Goal: Check status: Check status

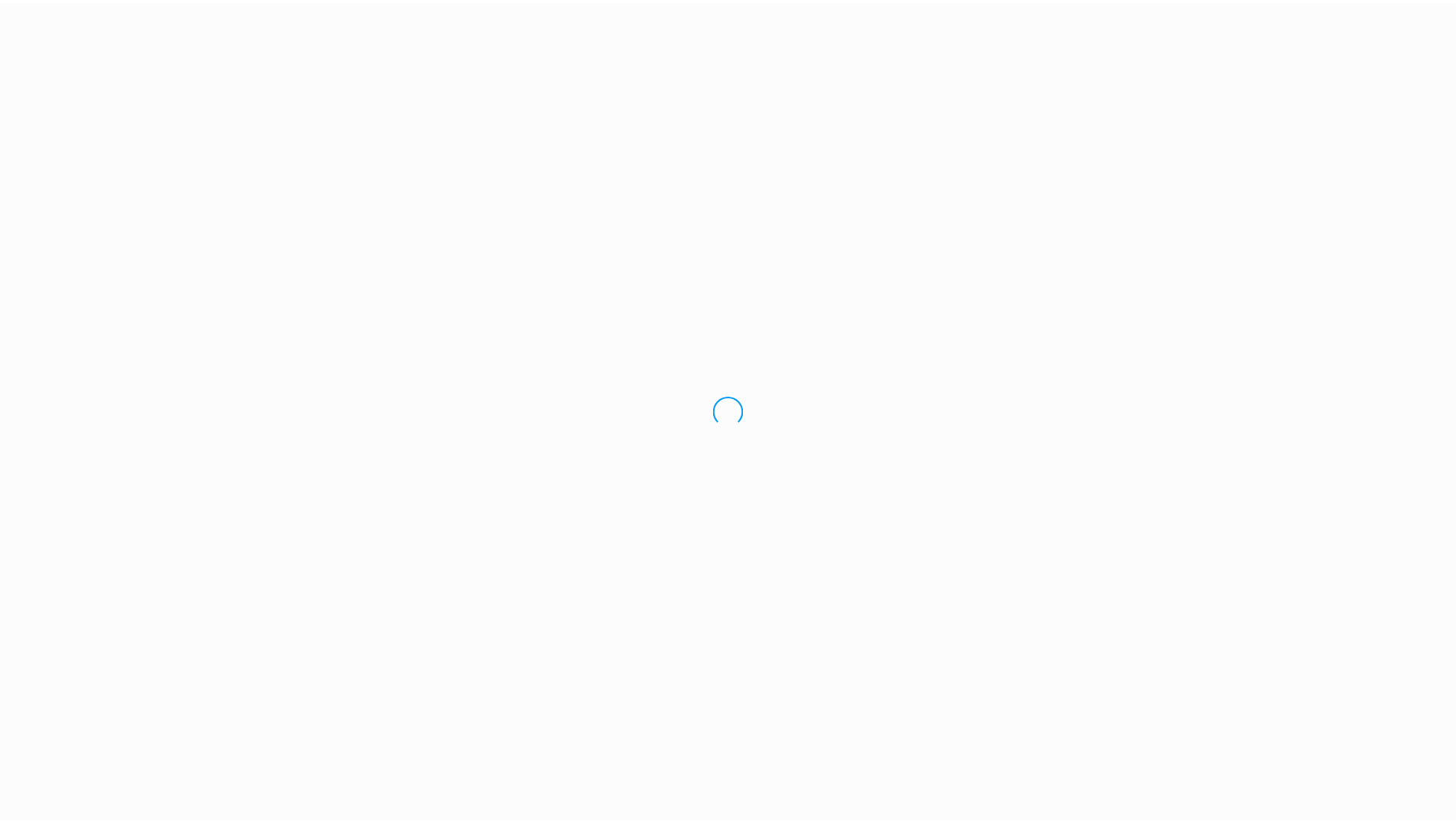
scroll to position [2, 0]
type input "Ziptrek quiz rev 2"
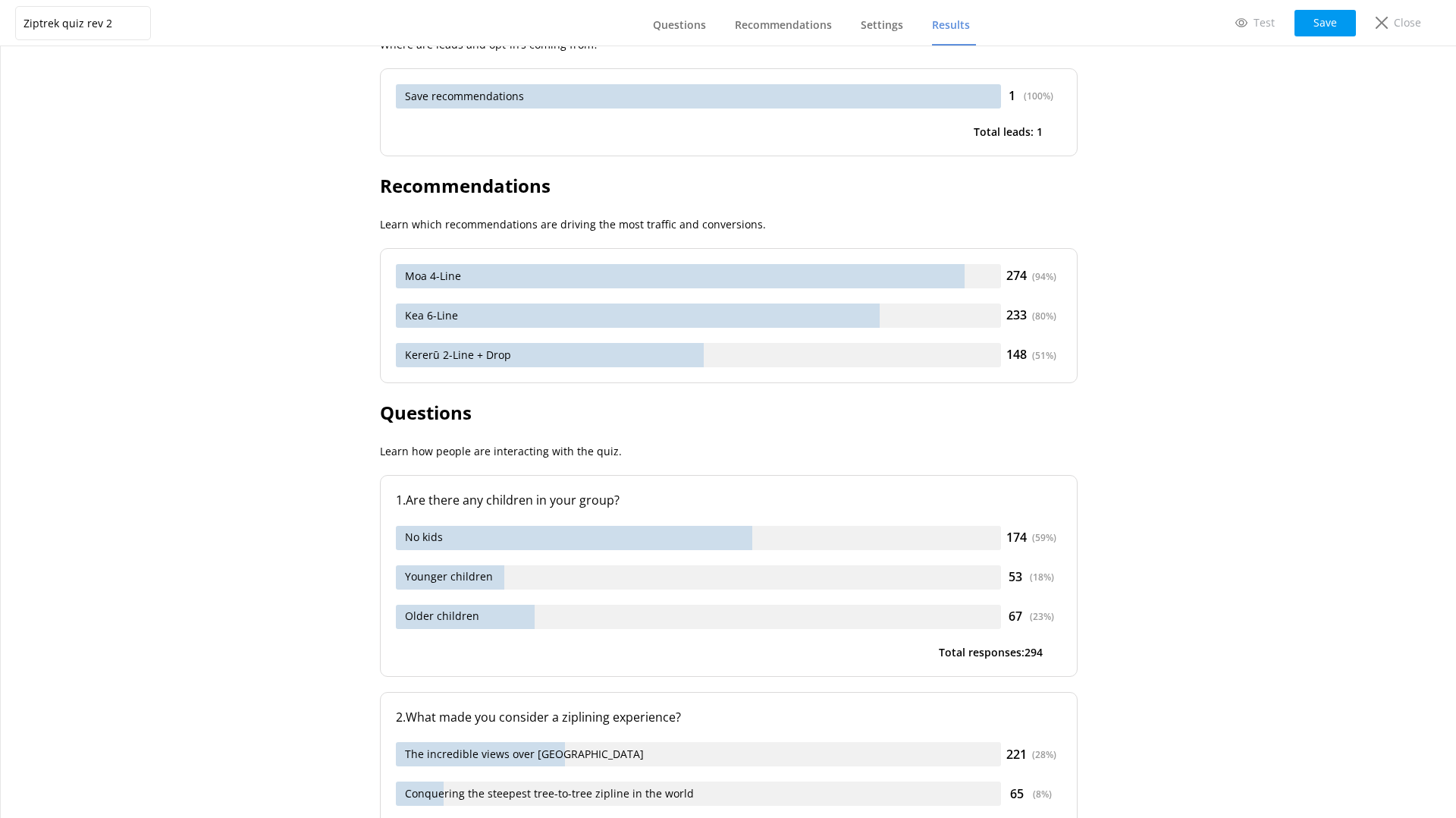
scroll to position [291, 0]
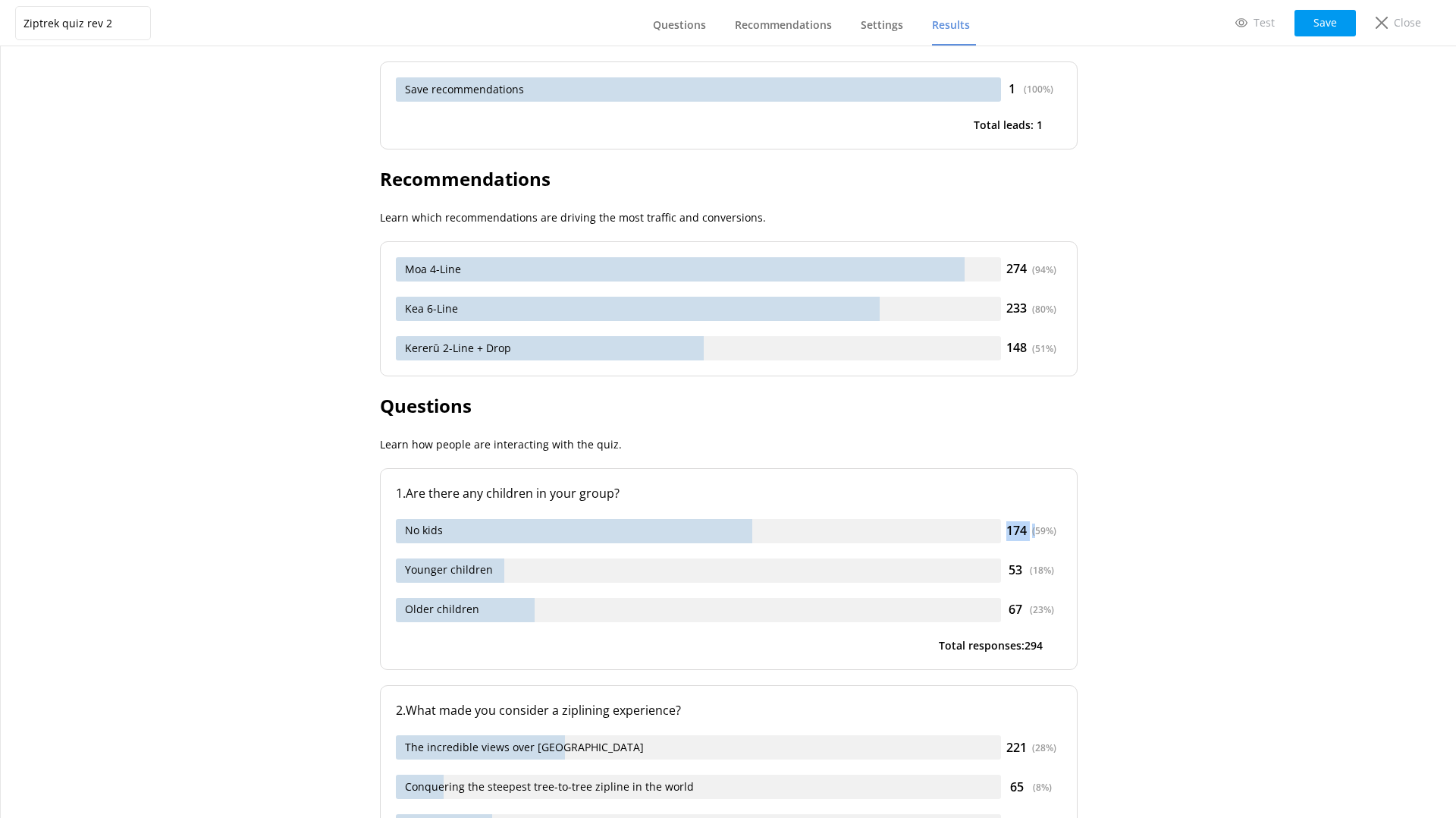
drag, startPoint x: 1030, startPoint y: 528, endPoint x: 1001, endPoint y: 529, distance: 29.0
click at [1001, 529] on div "174 ( 59 %)" at bounding box center [1030, 531] width 61 height 20
